Goal: Information Seeking & Learning: Learn about a topic

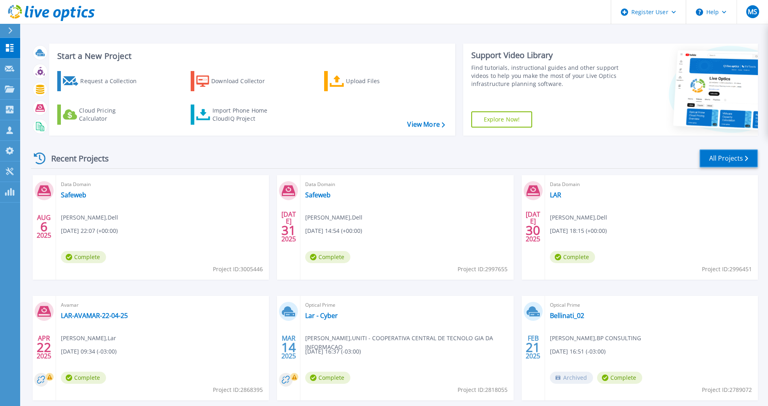
click at [718, 160] on link "All Projects" at bounding box center [729, 158] width 58 height 18
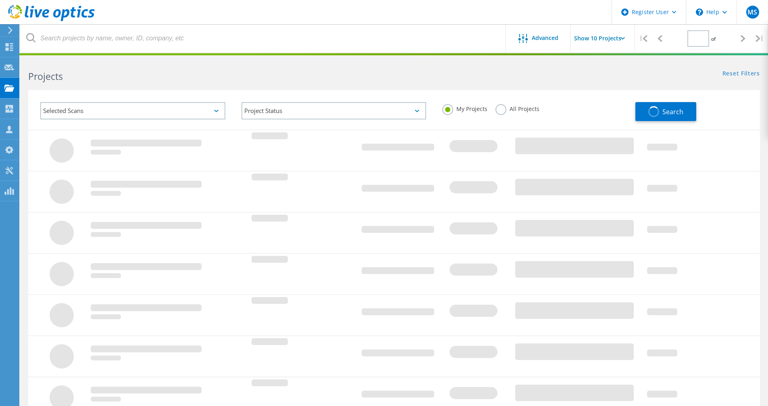
type input "1"
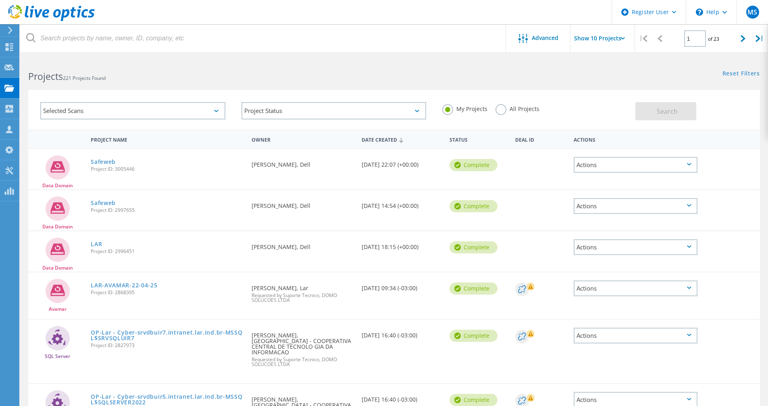
click at [502, 111] on label "All Projects" at bounding box center [518, 108] width 44 height 8
click at [0, 0] on input "All Projects" at bounding box center [0, 0] width 0 height 0
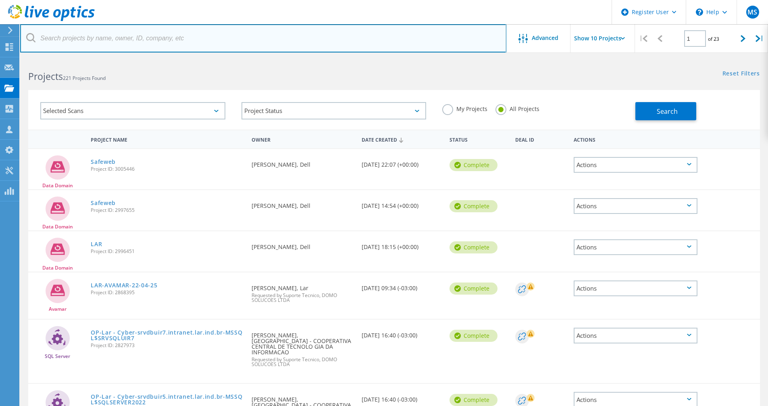
click at [87, 40] on input "text" at bounding box center [263, 38] width 486 height 28
type input "ubec"
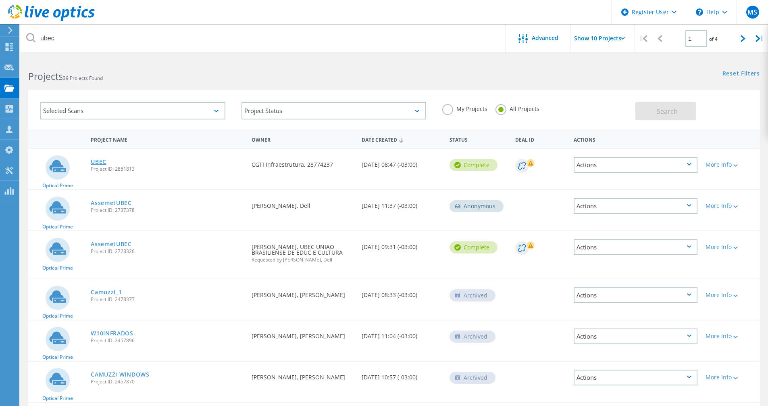
click at [98, 163] on link "UBEC" at bounding box center [99, 162] width 16 height 6
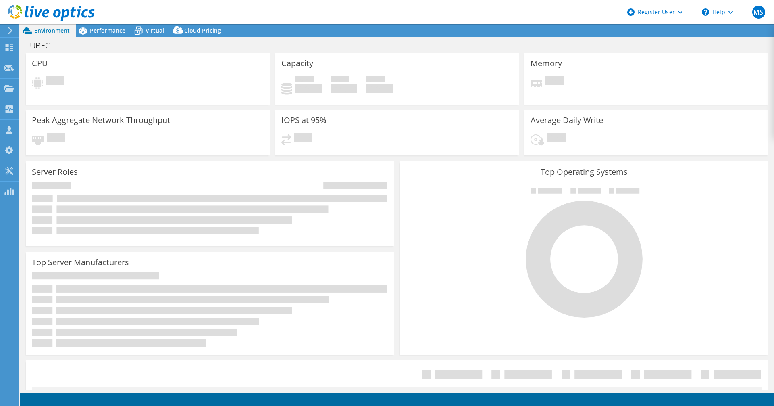
select select "USD"
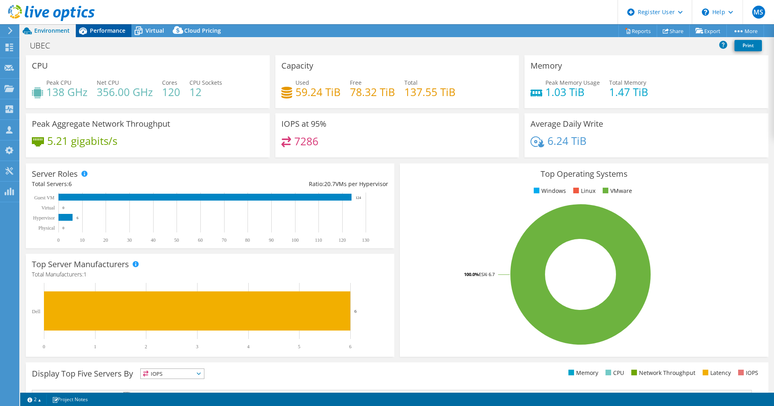
click at [113, 31] on span "Performance" at bounding box center [107, 31] width 35 height 8
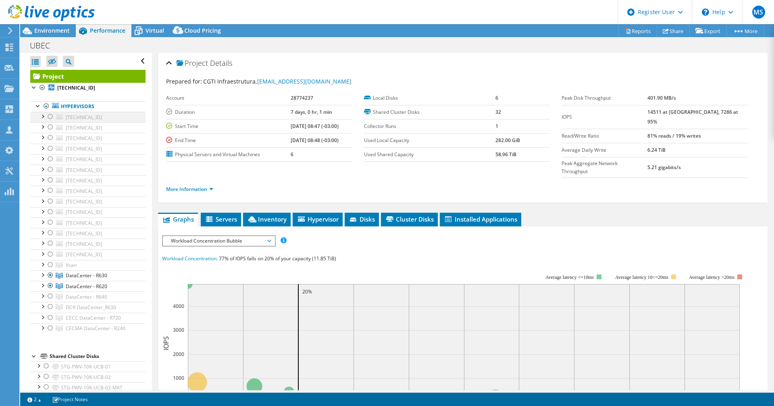
drag, startPoint x: 45, startPoint y: 105, endPoint x: 48, endPoint y: 111, distance: 7.2
click at [46, 105] on div at bounding box center [46, 106] width 8 height 10
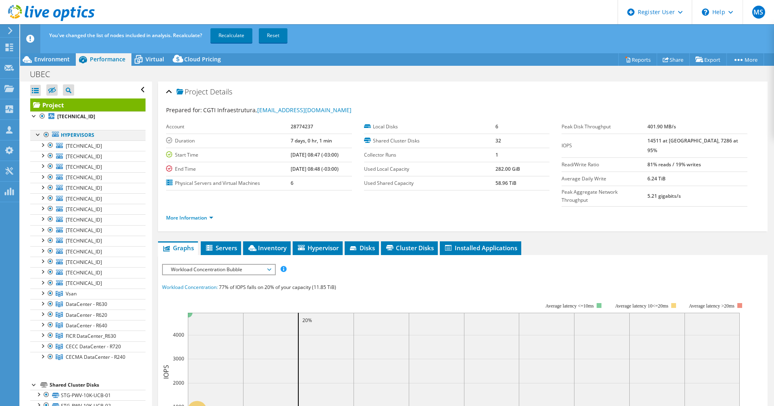
click at [46, 135] on div at bounding box center [46, 135] width 8 height 10
click at [47, 134] on div at bounding box center [46, 135] width 8 height 10
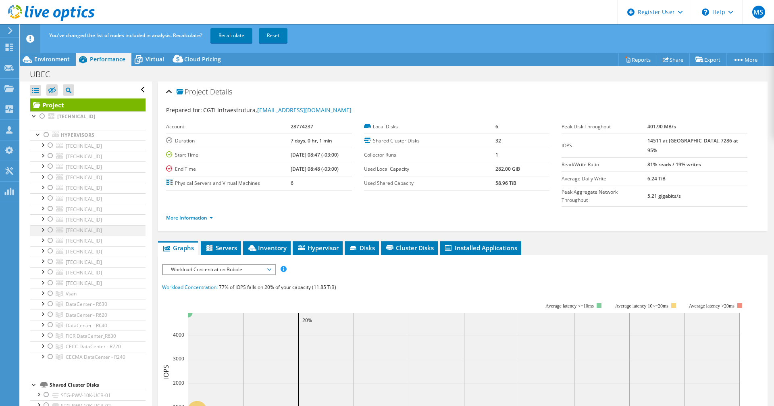
click at [49, 229] on div at bounding box center [50, 230] width 8 height 10
click at [42, 116] on div at bounding box center [42, 116] width 8 height 10
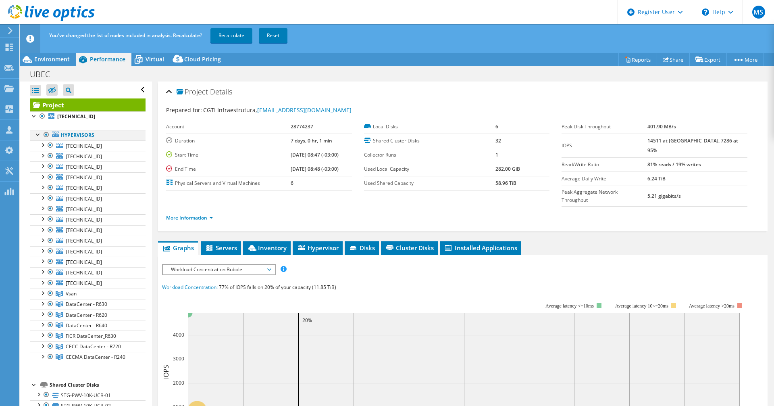
click at [47, 134] on div at bounding box center [46, 135] width 8 height 10
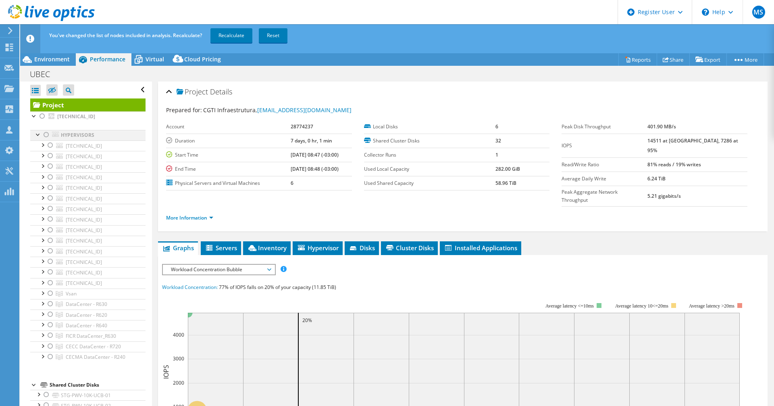
click at [47, 134] on div at bounding box center [46, 135] width 8 height 10
